Goal: Navigation & Orientation: Find specific page/section

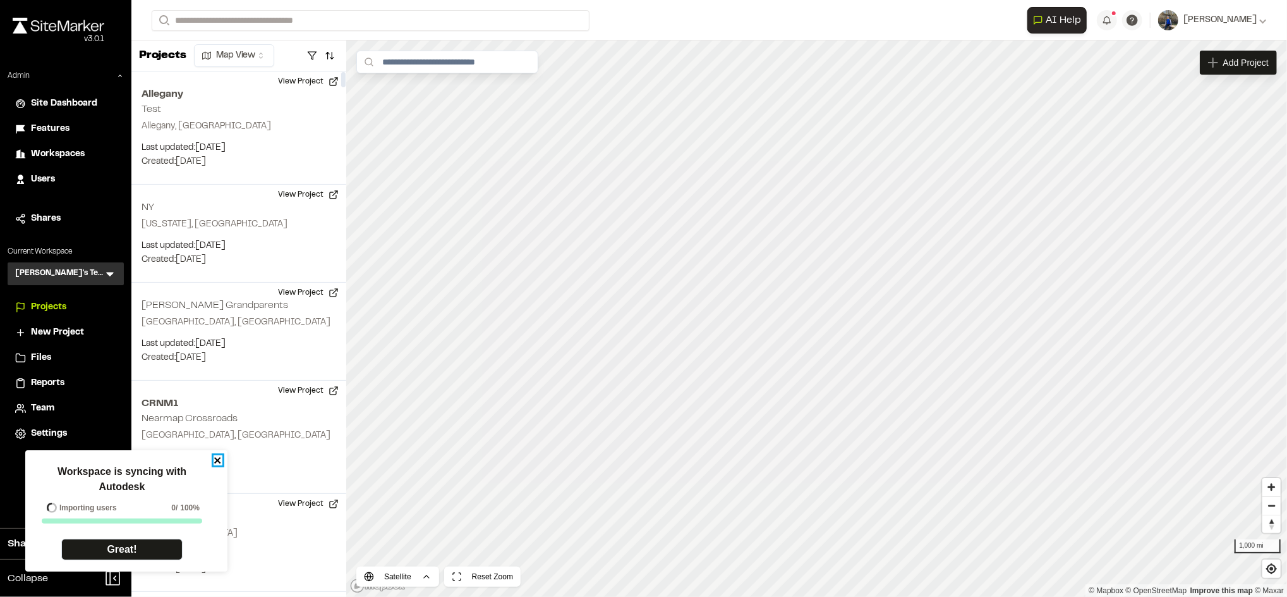
click at [219, 460] on icon "close" at bounding box center [218, 460] width 9 height 10
